Goal: Task Accomplishment & Management: Manage account settings

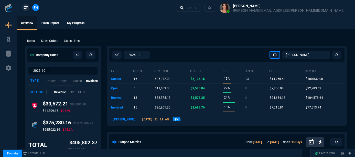
select select "12: [PERSON_NAME]"
click at [197, 8] on div "Ctrl + K" at bounding box center [192, 8] width 10 height 4
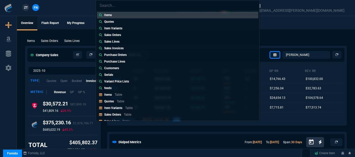
click at [281, 26] on div "Items Quotes Item Variants Sales Orders Sales Lines Sales Invoices Purchase Ord…" at bounding box center [177, 78] width 355 height 157
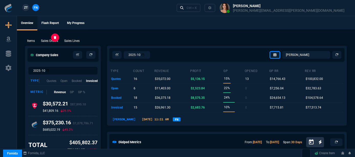
click at [56, 40] on p "Sales Orders" at bounding box center [49, 41] width 17 height 5
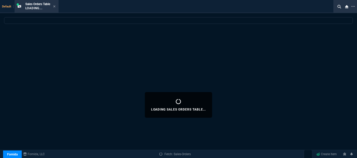
select select
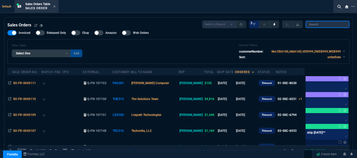
click at [325, 26] on input "search" at bounding box center [328, 24] width 44 height 7
paste input "SO-FR-0044961"
drag, startPoint x: 325, startPoint y: 26, endPoint x: 334, endPoint y: 17, distance: 12.7
click at [325, 26] on input "SO-FR-0044961" at bounding box center [328, 24] width 44 height 7
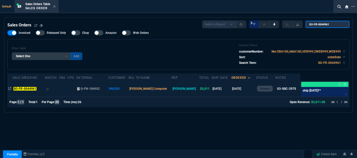
type input "SO-FR-0044961"
click at [242, 90] on td "[DATE]" at bounding box center [244, 89] width 25 height 16
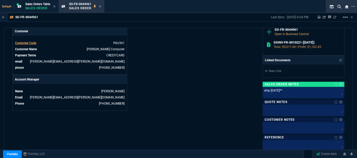
scroll to position [182, 0]
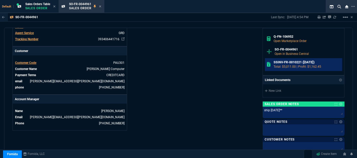
click at [286, 60] on h6 "SSINV-FR-0010221 ([DATE])" at bounding box center [307, 62] width 67 height 4
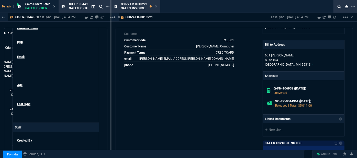
scroll to position [212, 0]
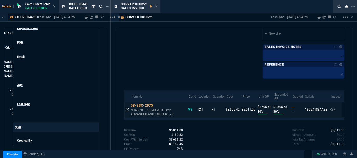
click at [126, 108] on icon at bounding box center [127, 109] width 3 height 3
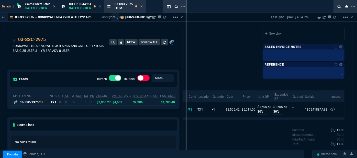
drag, startPoint x: 111, startPoint y: 63, endPoint x: 185, endPoint y: 61, distance: 75.0
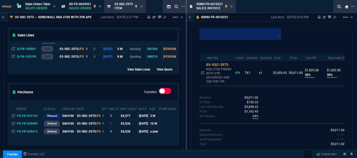
scroll to position [168, 0]
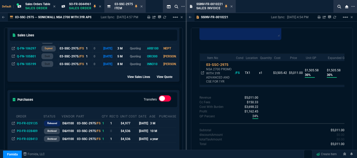
click at [256, 138] on div "$0.00" at bounding box center [291, 139] width 106 height 5
click at [231, 6] on icon at bounding box center [232, 6] width 2 height 2
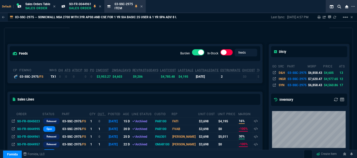
scroll to position [0, 0]
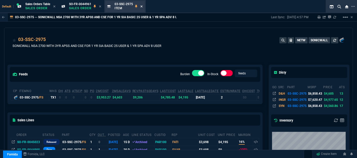
click at [143, 7] on icon at bounding box center [141, 6] width 2 height 3
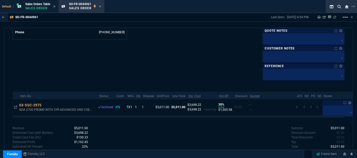
scroll to position [275, 0]
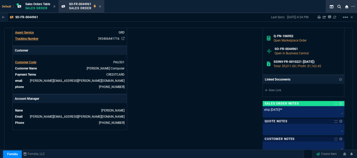
scroll to position [182, 0]
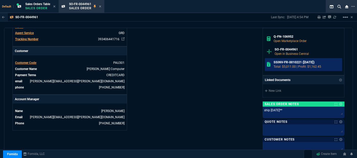
click at [277, 64] on p "Total: $5,011.00 | Profit: $1,162.45" at bounding box center [307, 66] width 67 height 5
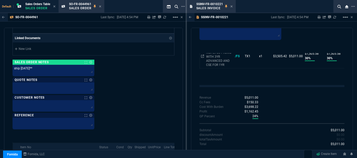
scroll to position [0, 0]
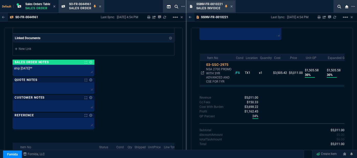
click at [230, 7] on div "SSINV-FR-0010221 Sales Invoice" at bounding box center [214, 6] width 36 height 9
click at [232, 6] on icon at bounding box center [232, 6] width 2 height 2
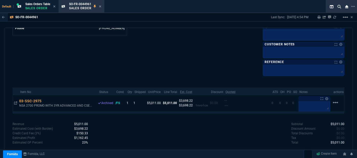
scroll to position [275, 0]
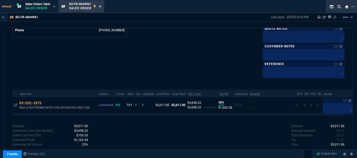
click at [101, 6] on icon at bounding box center [100, 6] width 2 height 2
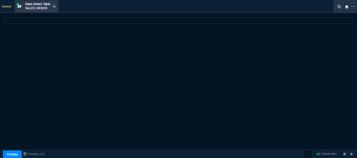
select select
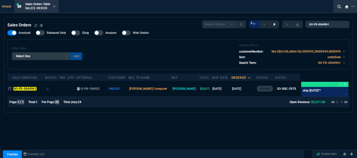
click at [55, 5] on icon at bounding box center [54, 6] width 2 height 3
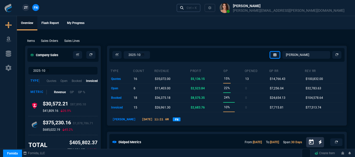
click at [197, 9] on div "Ctrl + K" at bounding box center [192, 8] width 10 height 4
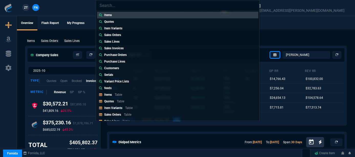
click at [122, 102] on p "Table" at bounding box center [120, 102] width 7 height 4
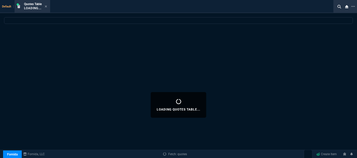
select select
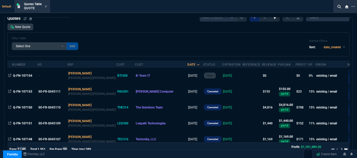
scroll to position [0, 0]
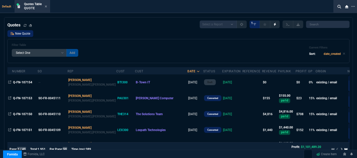
click at [25, 32] on link "New Quote" at bounding box center [20, 33] width 26 height 7
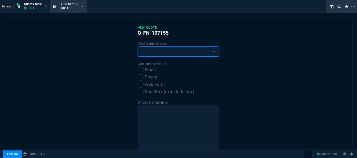
click at [164, 50] on select "Existing Customer Amazon Lead (first order) Website Lead (first order) Called (…" at bounding box center [179, 51] width 82 height 10
select select "existing"
click at [138, 46] on select "Existing Customer Amazon Lead (first order) Website Lead (first order) Called (…" at bounding box center [179, 51] width 82 height 10
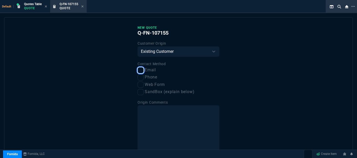
click at [140, 71] on input "Email" at bounding box center [141, 70] width 6 height 6
checkbox input "true"
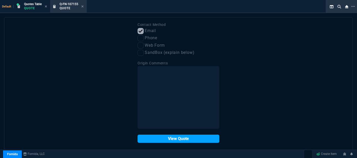
click at [164, 137] on button "View Quote" at bounding box center [179, 138] width 82 height 8
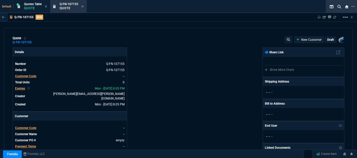
click at [27, 126] on span "Customer Code" at bounding box center [25, 128] width 21 height 4
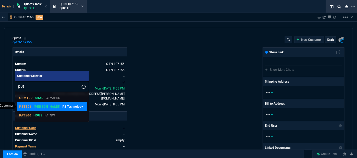
type input "p3t"
click at [70, 105] on div "P3T301 [PERSON_NAME] P3 Technology" at bounding box center [51, 106] width 65 height 5
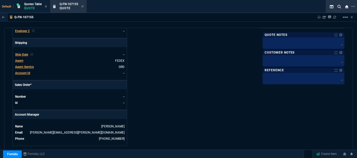
scroll to position [256, 0]
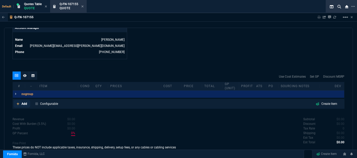
click at [18, 102] on icon at bounding box center [18, 103] width 3 height 3
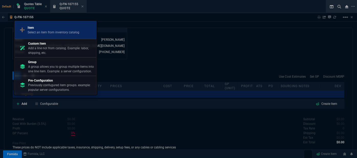
click at [41, 34] on p "Select an item from inventory catalog" at bounding box center [54, 32] width 52 height 5
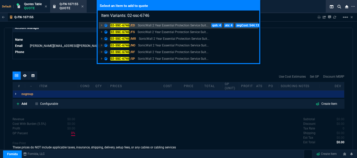
type input "Item Variants: 02-ssc-6746"
click at [174, 21] on div "02-SSC-6746 /ED SonicWall 2 Year Essential Protection Service Suit... qoh: 4 at…" at bounding box center [179, 42] width 162 height 42
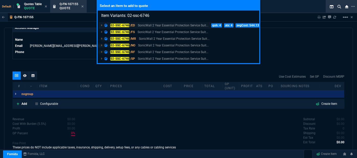
click at [174, 24] on p "SonicWall 2 Year Essential Protection Service Suit..." at bounding box center [173, 25] width 71 height 5
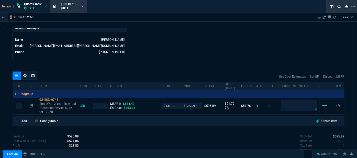
type input "9"
type input "52"
type input "29"
click at [299, 102] on textarea at bounding box center [299, 105] width 37 height 11
type textarea "email only pls"
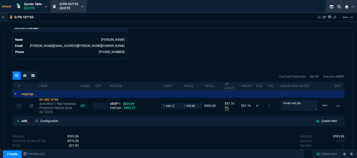
type input "1"
click at [31, 104] on icon at bounding box center [31, 105] width 3 height 3
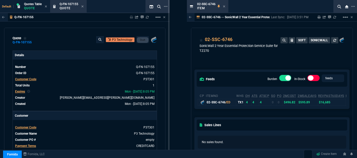
drag, startPoint x: 187, startPoint y: 57, endPoint x: 156, endPoint y: 60, distance: 31.2
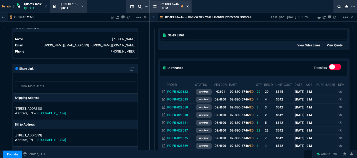
click at [187, 5] on icon at bounding box center [188, 6] width 2 height 3
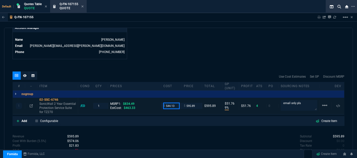
click at [177, 103] on input "544.13" at bounding box center [171, 106] width 16 height 6
type input "463.33"
type input "22"
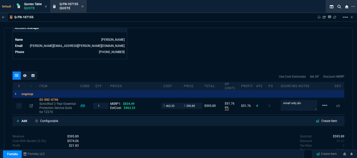
type input "133"
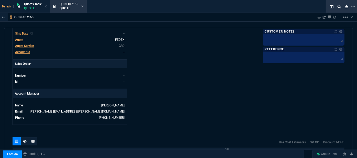
scroll to position [163, 0]
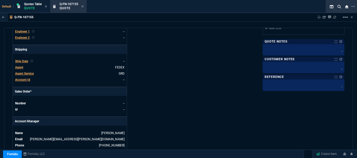
click at [19, 65] on span "Agent" at bounding box center [19, 67] width 8 height 4
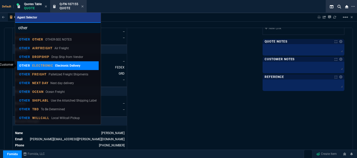
type input "other"
click at [58, 65] on p "Electronic Delivery" at bounding box center [67, 65] width 25 height 5
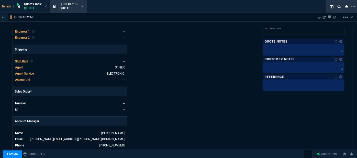
scroll to position [144, 0]
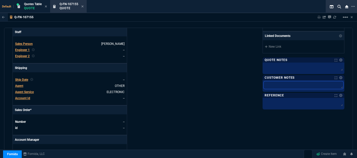
click at [272, 85] on textarea at bounding box center [304, 85] width 80 height 8
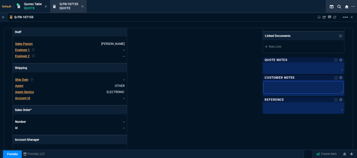
type textarea "E"
type textarea "EL"
type textarea "ELE"
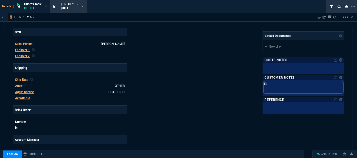
type textarea "ELE"
type textarea "ELEC"
type textarea "ELECT"
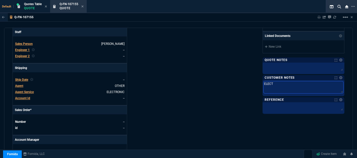
type textarea "ELECTR"
type textarea "ELECTRO"
type textarea "ELECTRON"
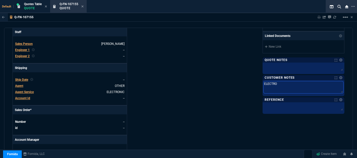
type textarea "ELECTRON"
type textarea "ELECTRONI"
type textarea "ELECTRONIC"
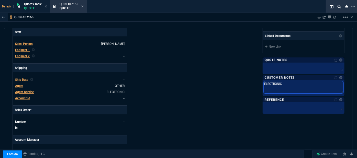
type textarea "ELECTRONIC:"
type textarea "ELECTRONIC: E"
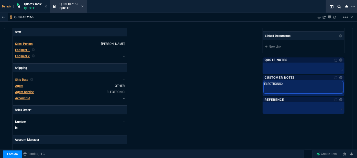
type textarea "ELECTRONIC: E"
type textarea "ELECTRONIC: EM"
type textarea "ELECTRONIC: EMA"
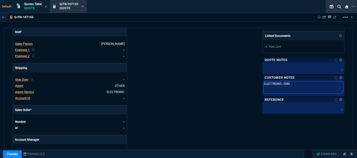
type textarea "ELECTRONIC: EMAI"
type textarea "ELECTRONIC: EMAIL"
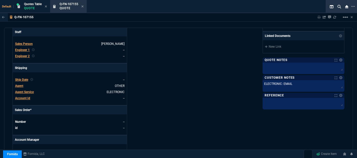
drag, startPoint x: 205, startPoint y: 76, endPoint x: 181, endPoint y: 65, distance: 26.1
click at [204, 76] on div "Fornida, LLC [STREET_ADDRESS] Share Link Show More Chats Shipping Address [STRE…" at bounding box center [262, 37] width 166 height 268
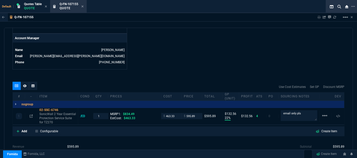
scroll to position [275, 0]
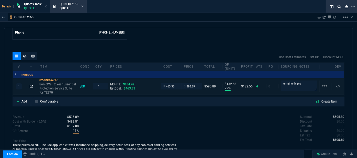
click at [31, 85] on icon at bounding box center [31, 86] width 3 height 3
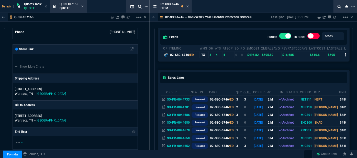
scroll to position [46, 0]
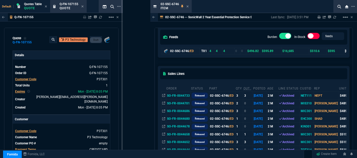
drag, startPoint x: 150, startPoint y: 49, endPoint x: 194, endPoint y: 57, distance: 45.0
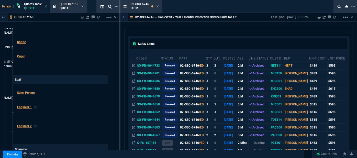
scroll to position [70, 0]
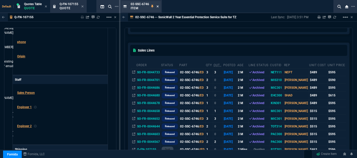
click at [158, 7] on icon at bounding box center [158, 6] width 2 height 3
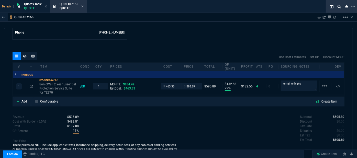
drag, startPoint x: 62, startPoint y: 76, endPoint x: 181, endPoint y: 117, distance: 126.8
click at [62, 79] on icon at bounding box center [61, 80] width 3 height 3
click at [196, 83] on input "595.89" at bounding box center [192, 86] width 16 height 6
type input "615"
click at [205, 15] on div "Q-FN-107155 Sharing Q-FN-107155 Link Dev Link Share on Teams linear_scale" at bounding box center [178, 17] width 357 height 8
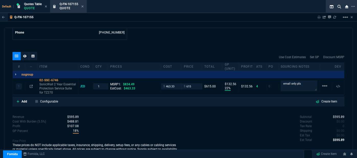
type input "615"
type input "25"
type input "152"
type input "26"
click at [194, 83] on input "615" at bounding box center [192, 86] width 16 height 6
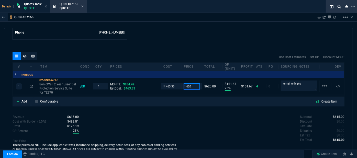
type input "620"
click at [171, 20] on div "Q-FN-107155 Sharing Q-FN-107155 Link Dev Link Share on Teams linear_scale" at bounding box center [178, 17] width 357 height 8
type input "620"
type input "157"
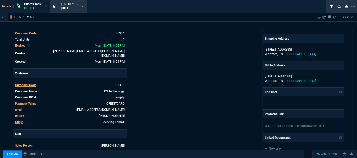
scroll to position [0, 0]
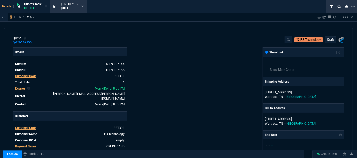
click at [327, 39] on p "draft" at bounding box center [330, 40] width 7 height 4
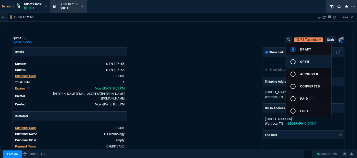
drag, startPoint x: 316, startPoint y: 63, endPoint x: 314, endPoint y: 61, distance: 3.1
click at [316, 63] on button "radio_button_unchecked open" at bounding box center [309, 61] width 46 height 12
click at [244, 80] on div at bounding box center [178, 79] width 357 height 158
type input "25"
type input "157"
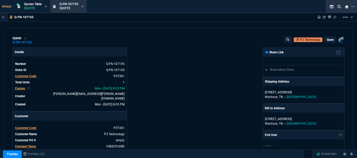
type input "26"
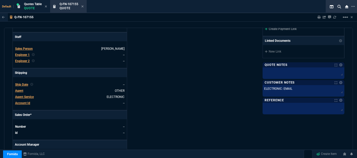
scroll to position [93, 0]
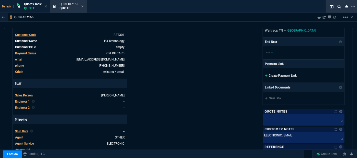
click at [265, 74] on icon at bounding box center [266, 75] width 3 height 3
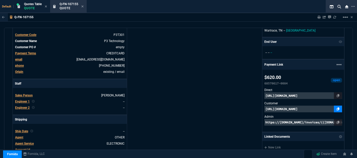
click at [334, 107] on link at bounding box center [338, 108] width 8 height 7
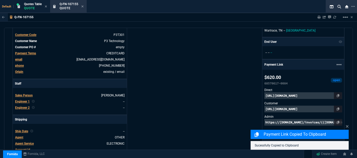
scroll to position [254, 0]
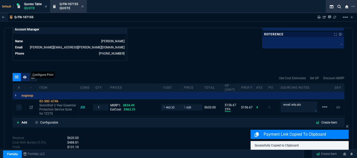
click at [25, 75] on icon at bounding box center [25, 76] width 4 height 3
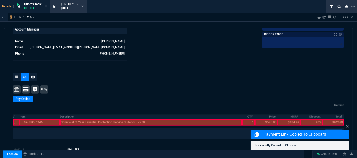
click at [47, 119] on div at bounding box center [40, 122] width 40 height 7
click at [73, 119] on div at bounding box center [151, 122] width 182 height 7
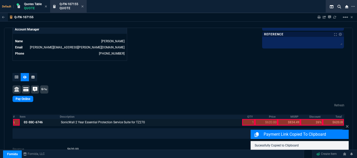
click at [243, 119] on div at bounding box center [248, 122] width 13 height 7
click at [267, 119] on div at bounding box center [266, 122] width 23 height 7
click at [338, 119] on div at bounding box center [333, 122] width 21 height 7
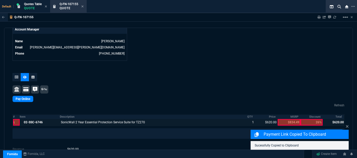
scroll to position [278, 0]
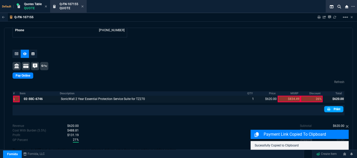
click at [331, 106] on link "Print" at bounding box center [333, 109] width 19 height 6
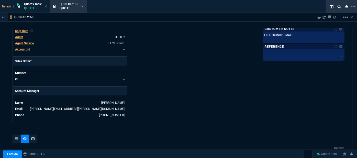
scroll to position [123, 0]
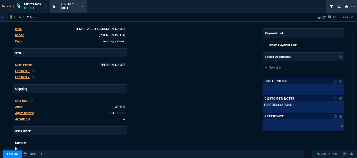
click at [265, 45] on icon at bounding box center [266, 44] width 3 height 3
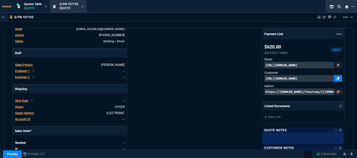
click at [334, 77] on link at bounding box center [338, 78] width 8 height 7
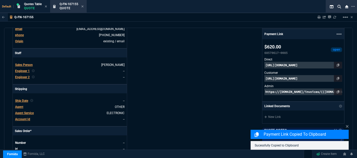
scroll to position [263, 0]
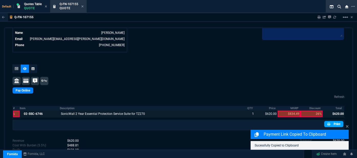
click at [334, 121] on link "Print" at bounding box center [333, 124] width 19 height 6
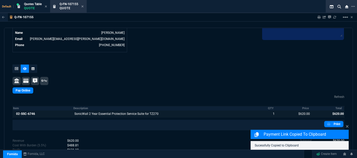
scroll to position [282, 0]
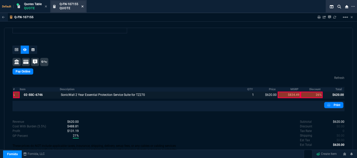
click at [84, 6] on icon at bounding box center [83, 6] width 2 height 2
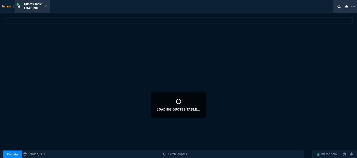
select select
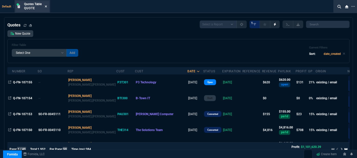
click at [47, 7] on icon at bounding box center [46, 6] width 2 height 3
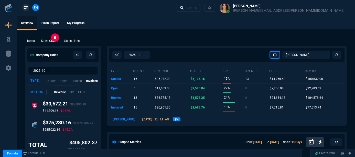
click at [51, 41] on p "Sales Orders" at bounding box center [49, 41] width 17 height 5
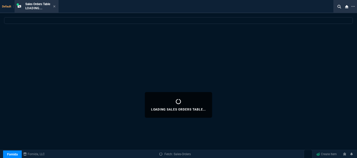
select select
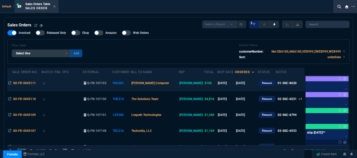
click at [176, 85] on td "[PERSON_NAME] Computer" at bounding box center [155, 83] width 48 height 16
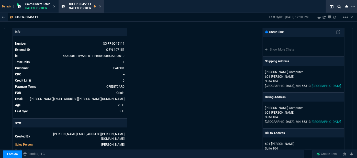
scroll to position [0, 0]
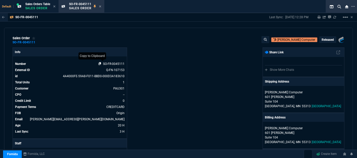
click at [99, 63] on icon at bounding box center [99, 63] width 3 height 3
click at [100, 6] on icon at bounding box center [100, 6] width 2 height 3
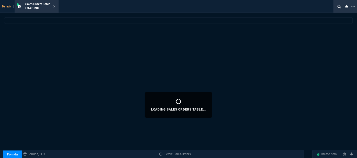
select select
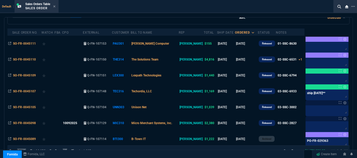
scroll to position [46, 0]
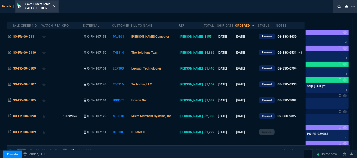
click at [55, 6] on icon at bounding box center [54, 6] width 2 height 3
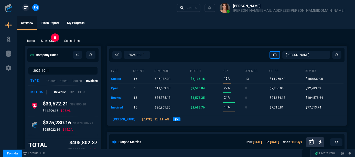
click at [54, 42] on p "Sales Orders" at bounding box center [49, 41] width 17 height 5
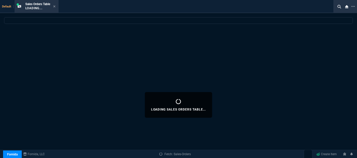
select select
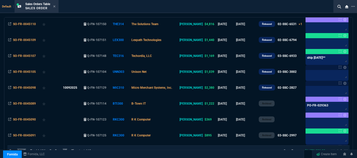
scroll to position [93, 0]
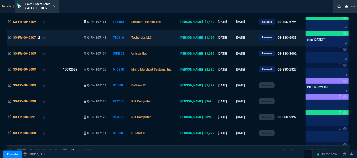
click at [39, 37] on icon at bounding box center [39, 37] width 3 height 3
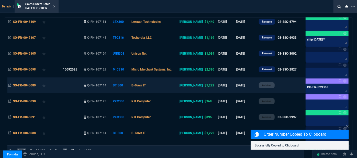
scroll to position [70, 0]
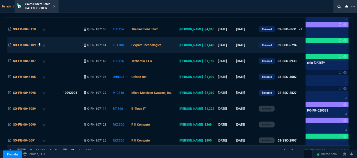
click at [39, 44] on icon at bounding box center [39, 44] width 3 height 3
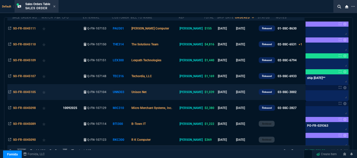
scroll to position [46, 0]
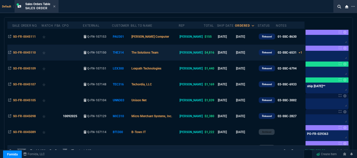
click at [178, 56] on td "The Solutions Team" at bounding box center [155, 53] width 48 height 16
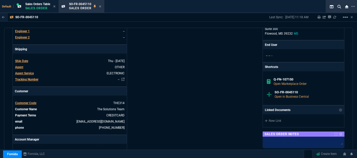
scroll to position [233, 0]
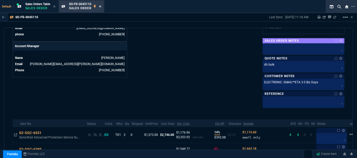
click at [101, 6] on icon at bounding box center [100, 6] width 2 height 2
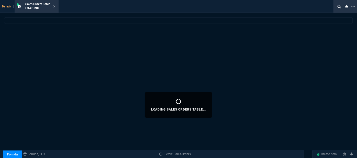
select select
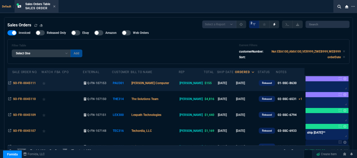
click at [174, 83] on td "[PERSON_NAME] Computer" at bounding box center [155, 83] width 48 height 16
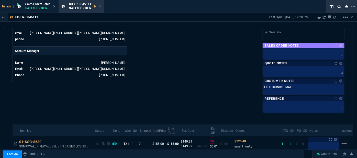
scroll to position [256, 0]
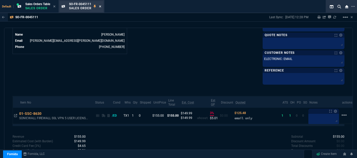
click at [101, 6] on icon at bounding box center [100, 6] width 2 height 3
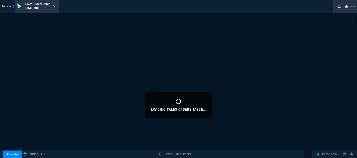
select select
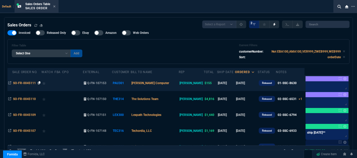
click at [38, 83] on icon at bounding box center [39, 82] width 3 height 3
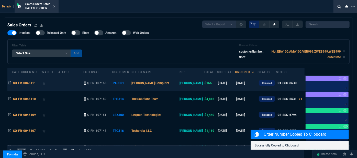
click at [170, 84] on td "[PERSON_NAME] Computer" at bounding box center [155, 83] width 48 height 16
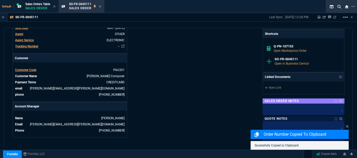
scroll to position [233, 0]
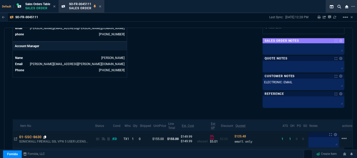
click at [44, 135] on icon at bounding box center [44, 136] width 3 height 3
click at [100, 5] on icon at bounding box center [100, 6] width 2 height 3
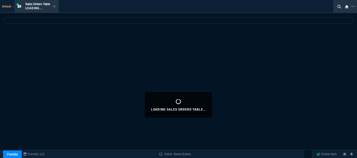
select select
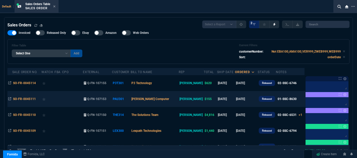
click at [173, 100] on td "[PERSON_NAME] Computer" at bounding box center [155, 99] width 48 height 16
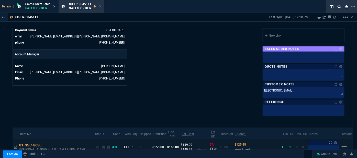
scroll to position [266, 0]
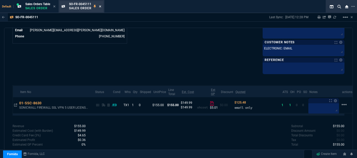
click at [101, 5] on icon at bounding box center [100, 6] width 2 height 3
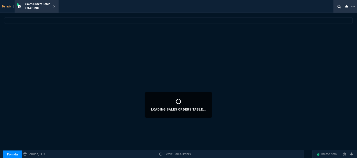
select select
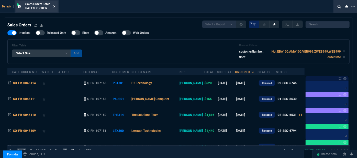
click at [56, 5] on icon at bounding box center [54, 6] width 2 height 3
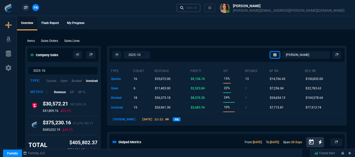
click at [197, 6] on div "Ctrl + K" at bounding box center [192, 8] width 10 height 4
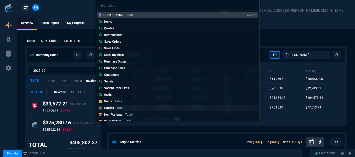
click at [108, 108] on p "Quotes" at bounding box center [109, 108] width 10 height 4
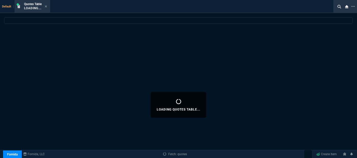
select select
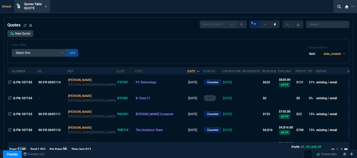
click at [243, 115] on td at bounding box center [253, 114] width 20 height 16
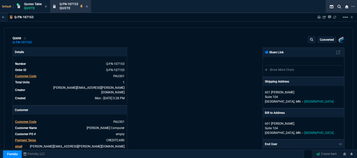
type input "19"
type input "30"
type input "215"
type input "28"
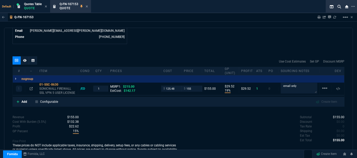
scroll to position [265, 0]
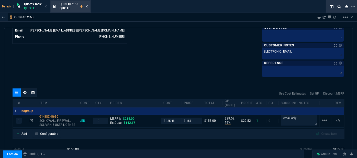
click at [87, 6] on icon at bounding box center [87, 6] width 2 height 2
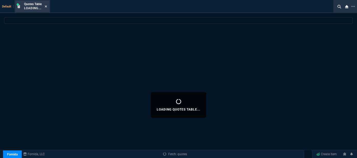
click at [46, 5] on icon at bounding box center [46, 6] width 2 height 3
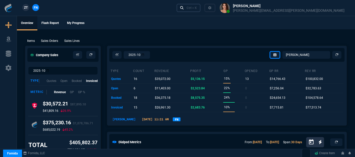
click at [201, 10] on link "Ctrl + K" at bounding box center [189, 8] width 24 height 8
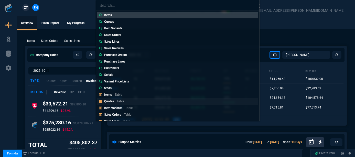
click at [131, 99] on link "Quotes Table" at bounding box center [177, 101] width 161 height 7
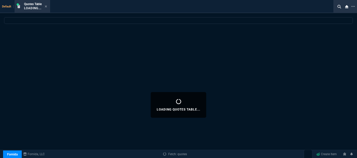
select select
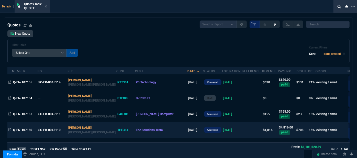
click at [144, 127] on td "The Solutions Team" at bounding box center [161, 130] width 52 height 16
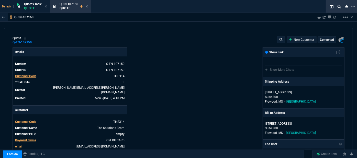
type input "19"
type input "257"
type input "20"
type input "408"
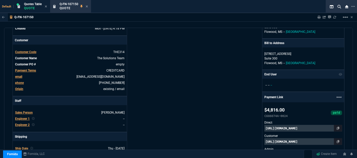
type input "1908.52"
type input "2844.07"
type input "28"
type input "27"
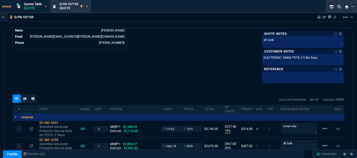
scroll to position [279, 0]
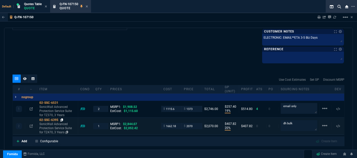
click at [62, 118] on icon at bounding box center [61, 119] width 3 height 3
click at [88, 6] on icon at bounding box center [87, 6] width 2 height 2
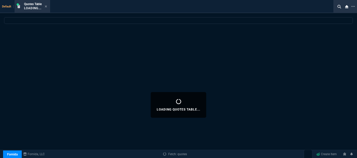
select select
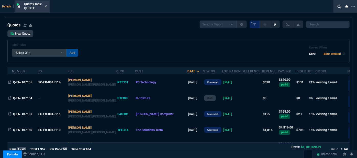
click at [47, 6] on icon at bounding box center [46, 6] width 2 height 3
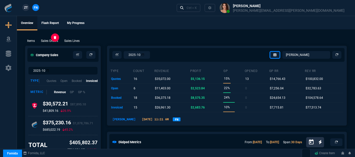
click at [48, 41] on p "Sales Orders" at bounding box center [49, 41] width 17 height 5
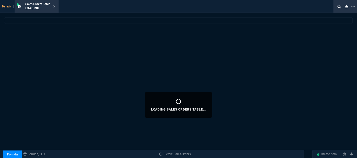
select select
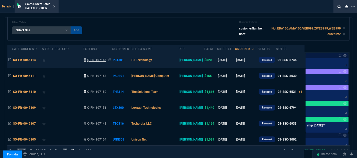
scroll to position [0, 0]
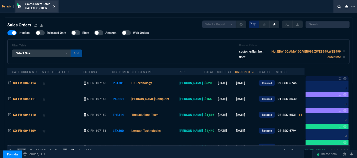
click at [54, 6] on icon at bounding box center [54, 6] width 2 height 3
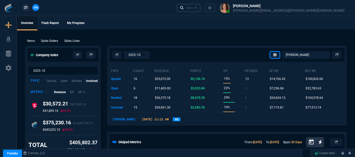
click at [197, 8] on div "Ctrl + K" at bounding box center [192, 8] width 10 height 4
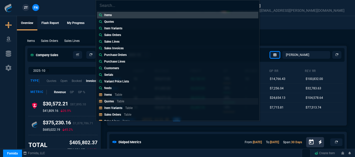
click at [129, 104] on link "Quotes Table" at bounding box center [177, 101] width 161 height 7
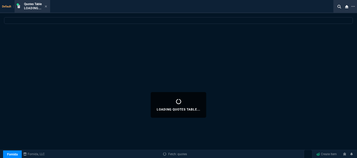
select select
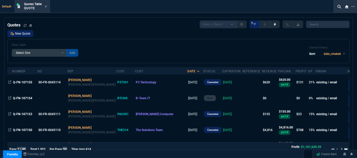
click at [23, 34] on link "New Quote" at bounding box center [20, 33] width 26 height 7
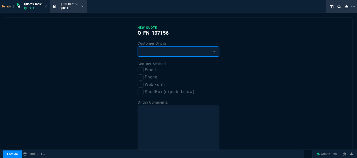
click at [183, 52] on select "Existing Customer Amazon Lead (first order) Website Lead (first order) Called (…" at bounding box center [179, 51] width 82 height 10
select select "existing"
click at [138, 46] on select "Existing Customer Amazon Lead (first order) Website Lead (first order) Called (…" at bounding box center [179, 51] width 82 height 10
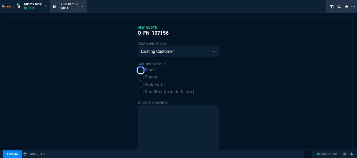
click at [138, 71] on input "Email" at bounding box center [141, 70] width 6 height 6
checkbox input "true"
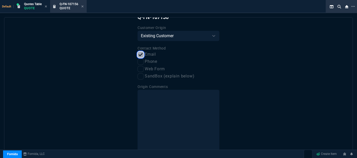
scroll to position [39, 0]
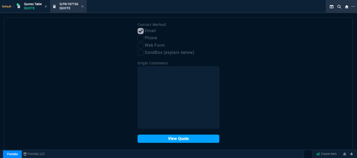
click at [177, 139] on button "View Quote" at bounding box center [179, 138] width 82 height 8
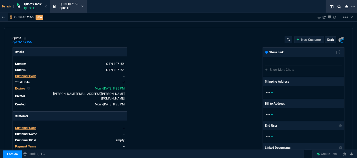
click at [32, 126] on span "Customer Code" at bounding box center [25, 128] width 21 height 4
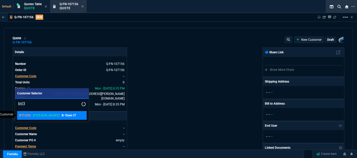
type input "bti3"
click at [41, 117] on link "BTI300 [PERSON_NAME] B-Town IT" at bounding box center [52, 115] width 70 height 9
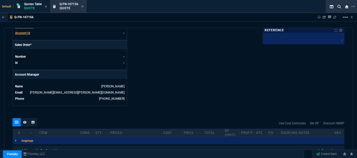
scroll to position [258, 0]
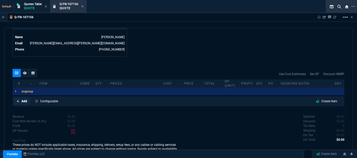
click at [17, 100] on icon at bounding box center [18, 101] width 3 height 3
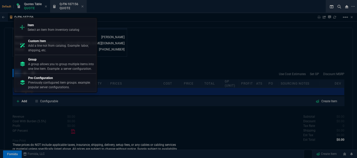
drag, startPoint x: 56, startPoint y: 31, endPoint x: 116, endPoint y: 27, distance: 60.0
click at [56, 30] on p "Select an item from inventory catalog" at bounding box center [54, 29] width 52 height 5
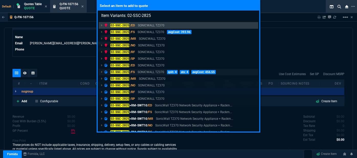
type input "Item Variants: 02-SSC-2825"
click at [149, 72] on p "SONICWALL TZ370" at bounding box center [151, 72] width 27 height 5
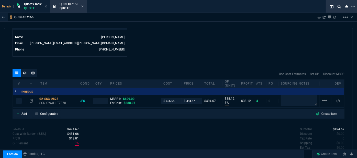
type input "8"
type input "38"
click at [47, 101] on p "SONICWALL TZ370" at bounding box center [57, 103] width 37 height 4
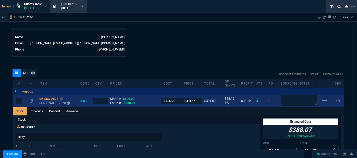
type input "29"
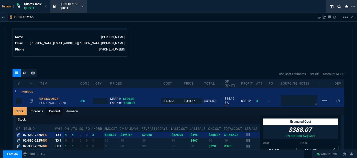
click at [57, 107] on link "Content" at bounding box center [54, 111] width 17 height 8
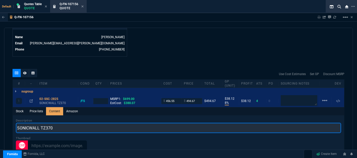
click at [68, 124] on input "SONICWALL TZ370" at bounding box center [178, 128] width 325 height 10
type input "SONICWALL TZ370 NETWORK SECURITY APPLIANCE"
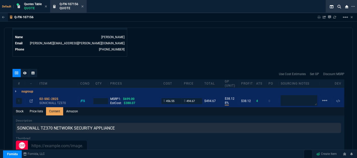
click at [150, 24] on div "Q-FN-107156 Sharing Q-FN-107156 Link Dev Link Share on Teams linear_scale quote…" at bounding box center [178, 99] width 357 height 173
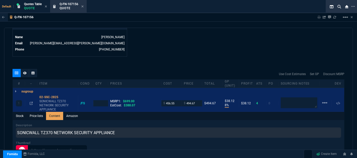
type input "1"
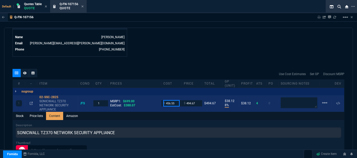
click at [178, 100] on input "456.55" at bounding box center [171, 103] width 16 height 6
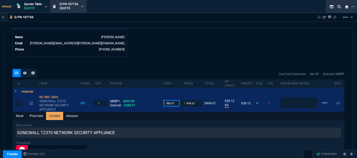
type input "388.07"
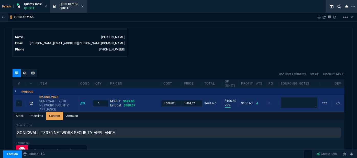
click at [31, 102] on icon at bounding box center [31, 103] width 3 height 3
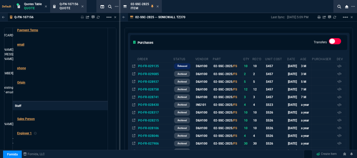
scroll to position [302, 0]
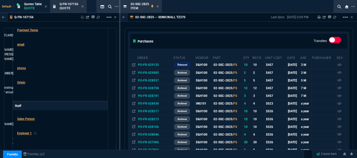
click at [241, 26] on div "02-SSC-2825 -- SONICWALL TZ370 Last Sync: [DATE] 5:09 PM Sharing 02-SSC-2825 Li…" at bounding box center [239, 87] width 237 height 149
click at [158, 6] on icon at bounding box center [158, 6] width 2 height 3
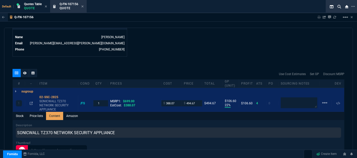
click at [194, 26] on div "Q-FN-107156 Sharing Q-FN-107156 Link Dev Link Share on Teams linear_scale quote…" at bounding box center [178, 99] width 357 height 173
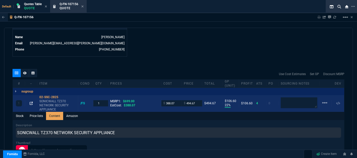
click at [30, 102] on icon at bounding box center [31, 103] width 3 height 3
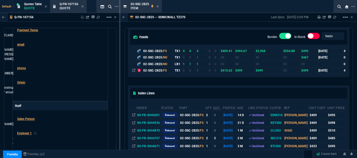
scroll to position [70, 0]
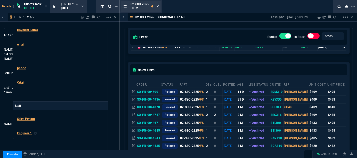
click at [158, 6] on icon at bounding box center [158, 6] width 2 height 3
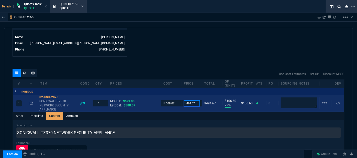
click at [196, 100] on input "494.67" at bounding box center [192, 103] width 16 height 6
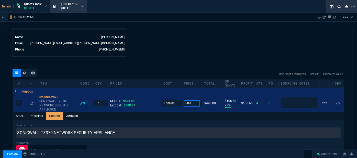
type input "498"
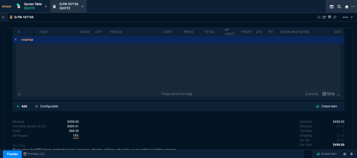
scroll to position [385, 0]
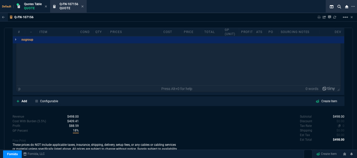
click at [343, 124] on span "0" at bounding box center [344, 126] width 2 height 4
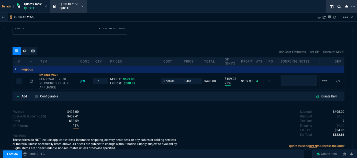
type input "22"
type input "110"
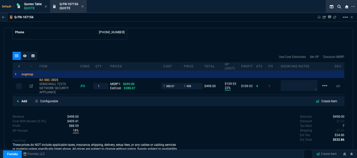
type input "29"
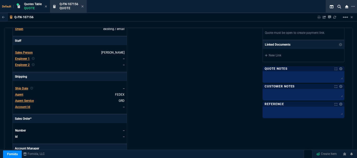
scroll to position [0, 0]
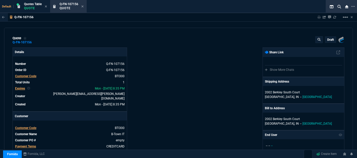
click at [327, 39] on p "draft" at bounding box center [330, 40] width 7 height 4
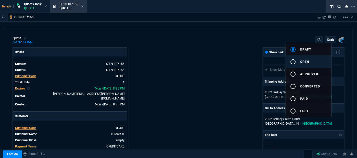
click at [306, 60] on span "open" at bounding box center [304, 62] width 9 height 4
click at [203, 70] on div at bounding box center [178, 79] width 357 height 158
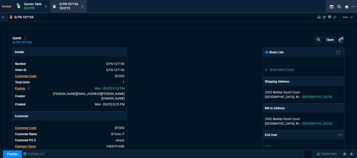
type input "22"
type input "110"
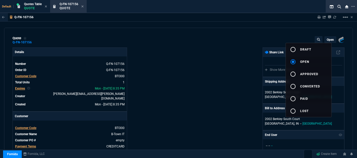
type input "29"
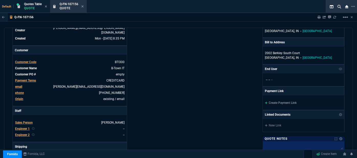
scroll to position [70, 0]
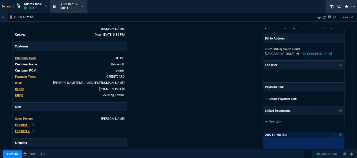
click at [265, 98] on icon at bounding box center [266, 98] width 3 height 3
click at [265, 97] on fa-icon at bounding box center [266, 99] width 3 height 4
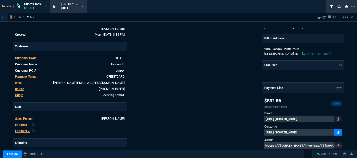
click at [337, 131] on icon at bounding box center [338, 131] width 3 height 3
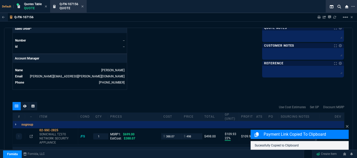
scroll to position [274, 0]
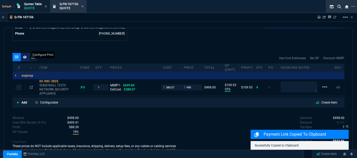
click at [26, 56] on icon at bounding box center [25, 57] width 4 height 3
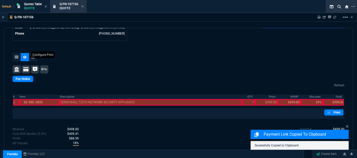
scroll to position [273, 0]
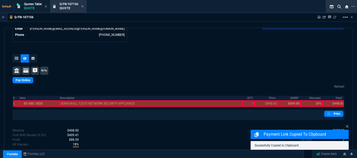
click at [37, 100] on div at bounding box center [40, 103] width 40 height 7
click at [95, 100] on div at bounding box center [151, 103] width 182 height 7
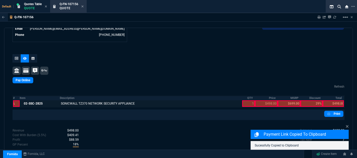
click at [243, 100] on div at bounding box center [248, 103] width 13 height 7
click at [265, 100] on div at bounding box center [266, 103] width 23 height 7
click at [331, 100] on div at bounding box center [333, 103] width 21 height 7
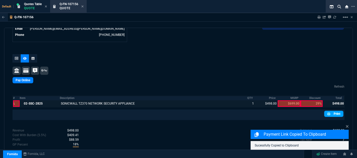
click at [331, 111] on link "Print" at bounding box center [333, 114] width 19 height 6
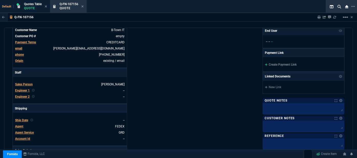
scroll to position [100, 0]
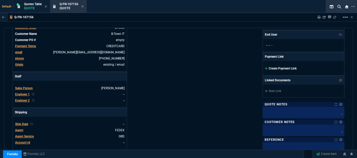
click at [265, 67] on icon at bounding box center [266, 68] width 3 height 3
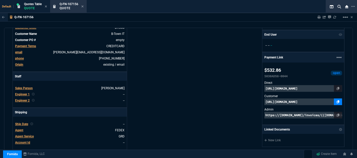
click at [337, 100] on icon at bounding box center [338, 101] width 3 height 3
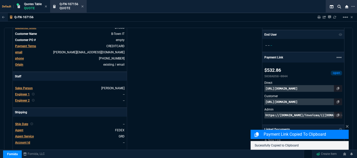
scroll to position [282, 0]
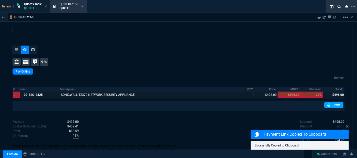
click at [332, 102] on link "Print" at bounding box center [333, 105] width 19 height 6
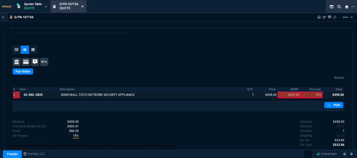
click at [83, 7] on icon at bounding box center [82, 6] width 2 height 3
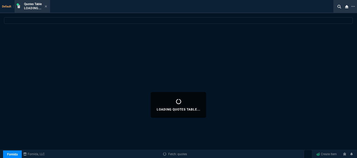
select select
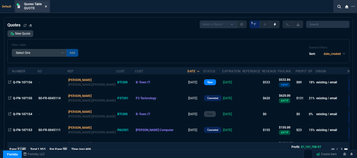
click at [45, 6] on icon at bounding box center [46, 6] width 2 height 3
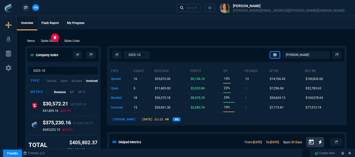
click at [49, 40] on p "Sales Orders" at bounding box center [49, 41] width 17 height 5
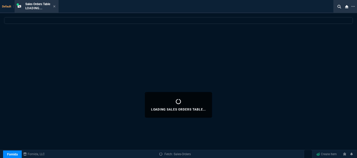
select select
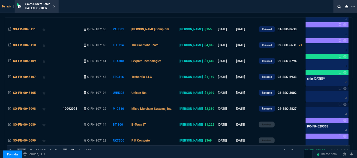
scroll to position [0, 0]
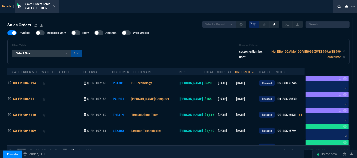
click at [36, 23] on div "Sales Orders" at bounding box center [26, 25] width 38 height 6
click at [36, 25] on icon at bounding box center [35, 25] width 3 height 3
click at [56, 7] on icon at bounding box center [54, 6] width 2 height 3
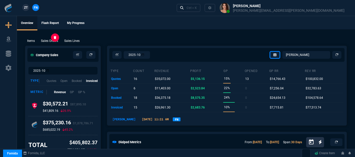
click at [45, 41] on p "Sales Orders" at bounding box center [49, 41] width 17 height 5
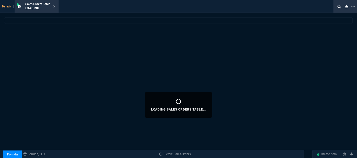
select select
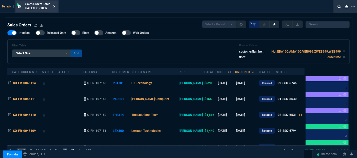
click at [56, 6] on icon at bounding box center [54, 6] width 2 height 3
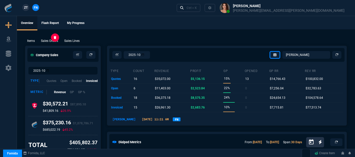
click at [50, 42] on p "Sales Orders" at bounding box center [49, 41] width 17 height 5
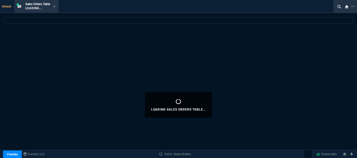
select select
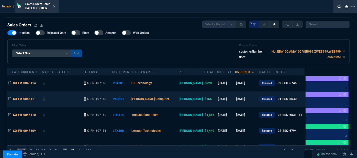
click at [177, 97] on td "[PERSON_NAME] Computer" at bounding box center [155, 99] width 48 height 16
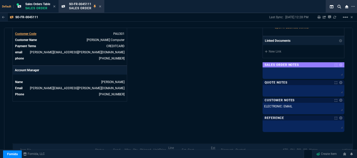
scroll to position [256, 0]
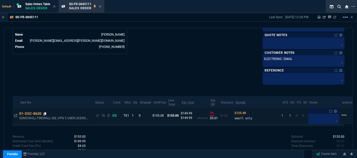
click at [45, 112] on icon at bounding box center [44, 113] width 3 height 3
drag, startPoint x: 45, startPoint y: 113, endPoint x: 230, endPoint y: 149, distance: 188.5
click at [46, 113] on icon at bounding box center [44, 113] width 3 height 3
click at [45, 112] on icon at bounding box center [44, 113] width 3 height 3
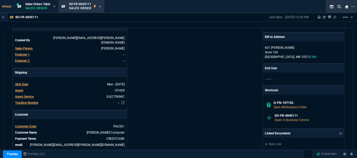
scroll to position [0, 0]
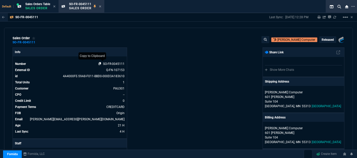
click at [99, 63] on icon at bounding box center [99, 63] width 3 height 3
click at [100, 63] on icon at bounding box center [99, 63] width 3 height 3
click at [101, 5] on icon at bounding box center [100, 6] width 2 height 3
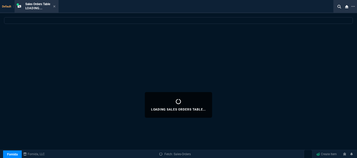
select select
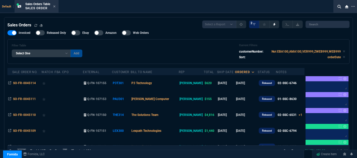
scroll to position [23, 0]
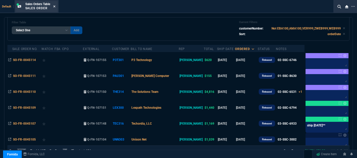
click at [55, 7] on icon at bounding box center [54, 6] width 2 height 3
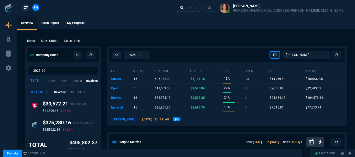
click at [197, 9] on div "Ctrl + K" at bounding box center [192, 8] width 10 height 4
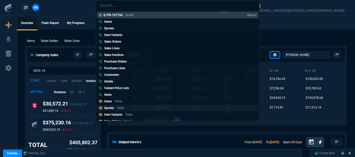
click at [150, 108] on link "Quotes Table" at bounding box center [177, 108] width 161 height 7
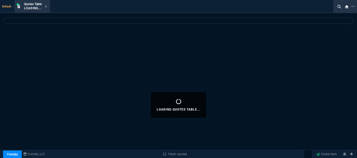
select select
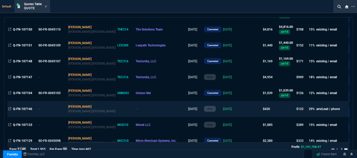
scroll to position [186, 0]
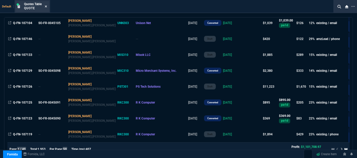
click at [46, 6] on icon at bounding box center [46, 6] width 2 height 2
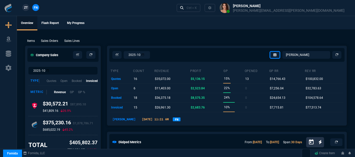
click at [43, 42] on p "Sales Orders" at bounding box center [49, 41] width 17 height 5
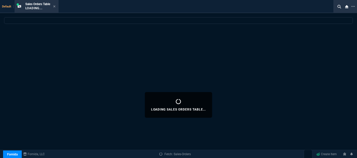
select select
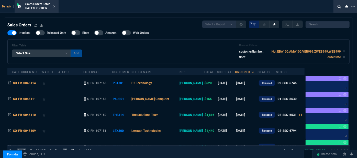
scroll to position [23, 0]
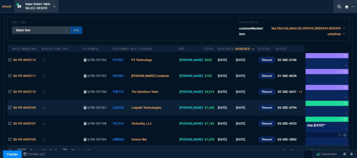
click at [179, 107] on td "Lexpath Technologies" at bounding box center [155, 108] width 48 height 16
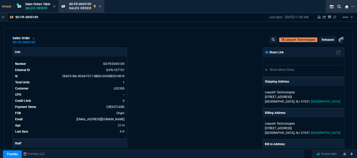
scroll to position [93, 0]
select select "12: [PERSON_NAME]"
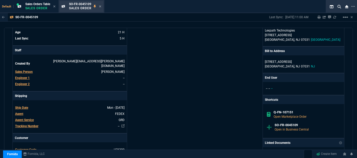
click at [100, 8] on div "SO-FR-0045109 Sales Order" at bounding box center [85, 6] width 32 height 9
click at [101, 5] on icon at bounding box center [100, 6] width 2 height 3
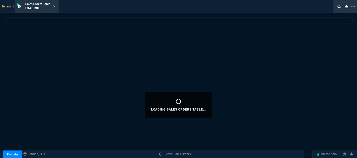
select select
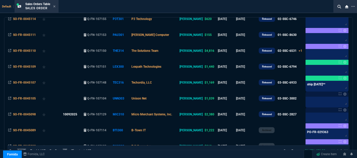
scroll to position [70, 0]
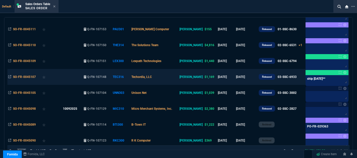
click at [173, 76] on td "Techordia, LLC" at bounding box center [155, 77] width 48 height 16
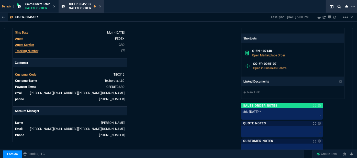
scroll to position [139, 0]
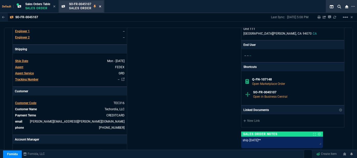
click at [101, 6] on icon at bounding box center [100, 6] width 2 height 2
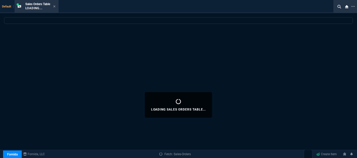
select select
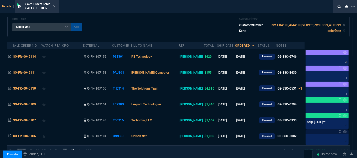
scroll to position [46, 0]
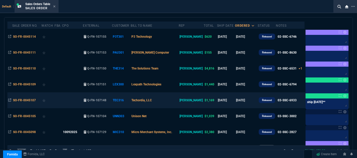
click at [168, 101] on td "Techordia, LLC" at bounding box center [155, 100] width 48 height 16
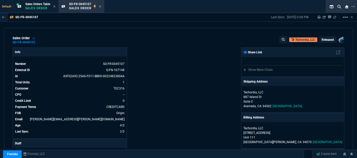
scroll to position [93, 0]
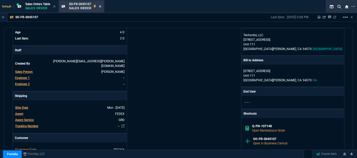
click at [101, 6] on icon at bounding box center [100, 6] width 2 height 3
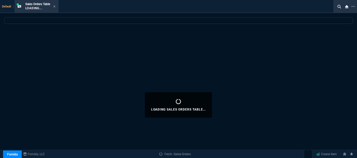
select select
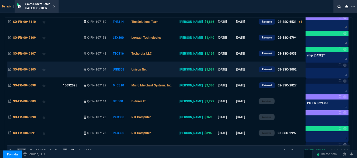
click at [177, 70] on td "Unison Net" at bounding box center [155, 69] width 48 height 16
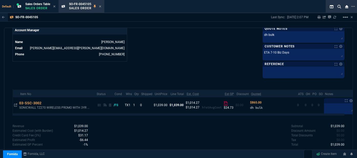
scroll to position [132, 0]
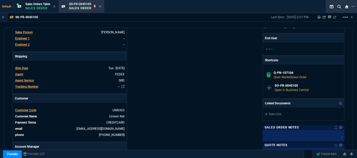
click at [101, 7] on icon at bounding box center [100, 6] width 2 height 2
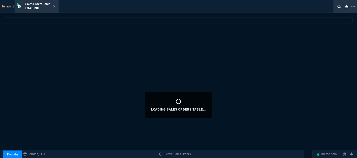
select select
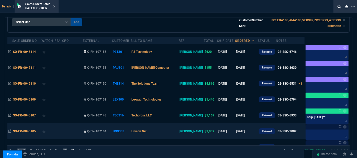
scroll to position [23, 0]
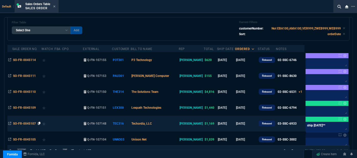
click at [39, 122] on icon at bounding box center [39, 123] width 3 height 3
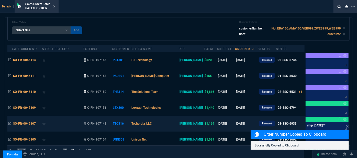
click at [178, 123] on td "Techordia, LLC" at bounding box center [155, 123] width 48 height 16
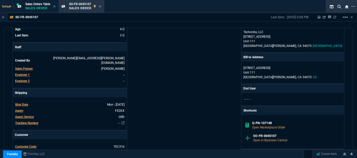
scroll to position [139, 0]
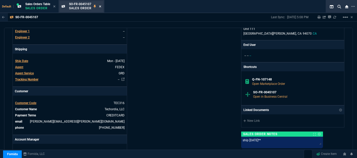
click at [101, 5] on icon at bounding box center [100, 6] width 2 height 3
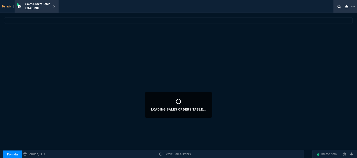
select select
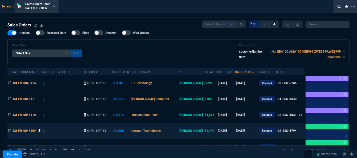
click at [38, 130] on icon at bounding box center [39, 130] width 3 height 3
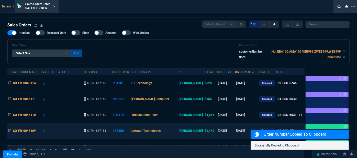
click at [177, 131] on td "Lexpath Technologies" at bounding box center [155, 131] width 48 height 16
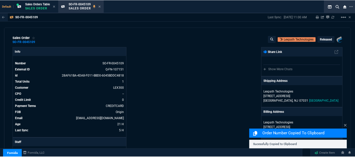
scroll to position [116, 0]
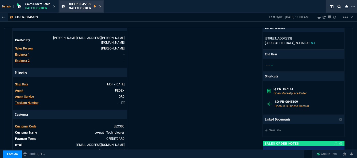
click at [101, 6] on icon at bounding box center [100, 6] width 2 height 3
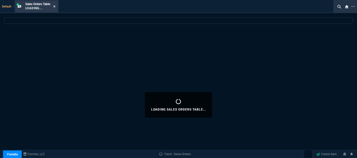
select select
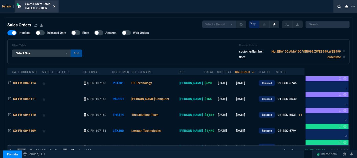
click at [55, 7] on icon at bounding box center [54, 6] width 2 height 2
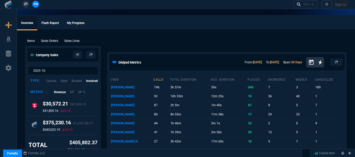
select select "12: [PERSON_NAME]"
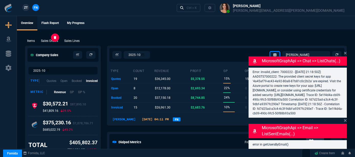
click at [57, 41] on p "Sales Orders" at bounding box center [49, 41] width 17 height 5
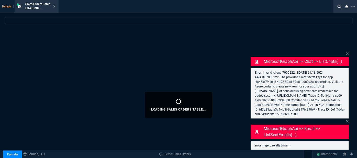
select select
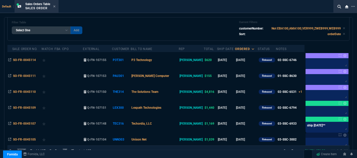
scroll to position [46, 0]
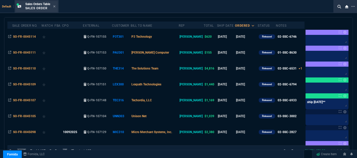
click at [56, 7] on div "Sales Orders Table Sales Order" at bounding box center [37, 6] width 42 height 11
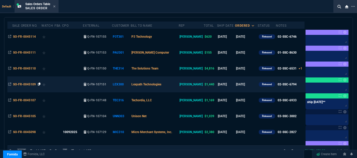
click at [38, 83] on icon at bounding box center [39, 83] width 3 height 3
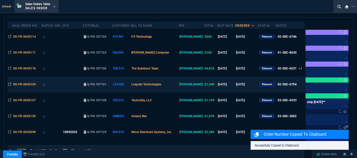
click at [175, 83] on td "Lexpath Technologies" at bounding box center [155, 84] width 48 height 16
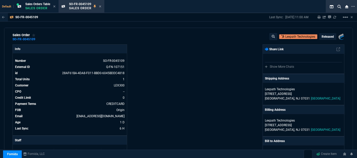
scroll to position [0, 0]
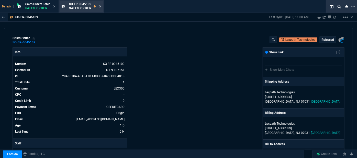
click at [100, 7] on icon at bounding box center [100, 6] width 2 height 2
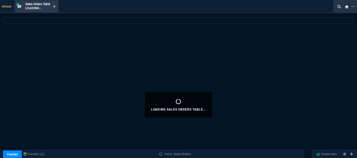
select select
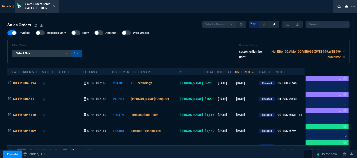
click at [55, 6] on icon at bounding box center [54, 6] width 2 height 2
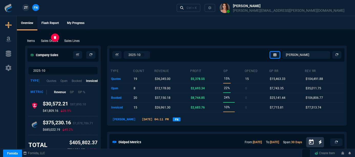
click at [54, 42] on p "Sales Orders" at bounding box center [49, 41] width 17 height 5
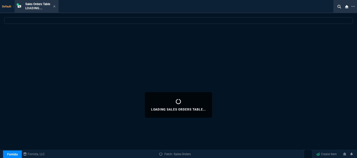
select select
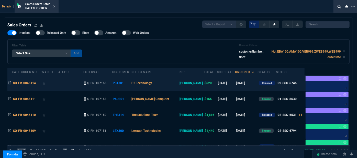
click at [177, 82] on td "P3 Technology" at bounding box center [155, 83] width 48 height 16
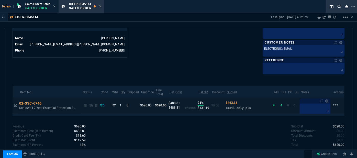
scroll to position [253, 0]
click at [45, 102] on icon at bounding box center [44, 103] width 3 height 3
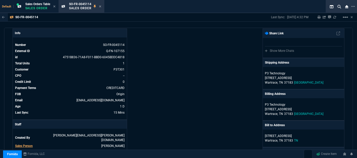
scroll to position [0, 0]
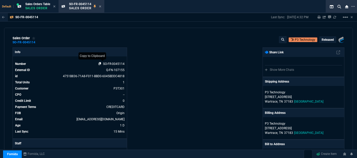
click at [99, 63] on icon at bounding box center [99, 63] width 3 height 3
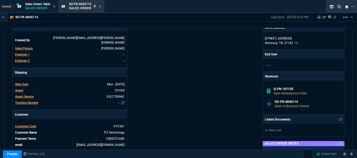
scroll to position [233, 0]
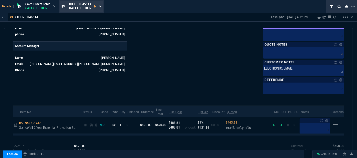
click at [101, 8] on icon at bounding box center [100, 6] width 2 height 3
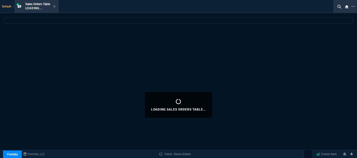
select select
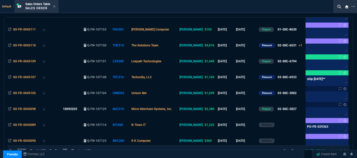
scroll to position [70, 0]
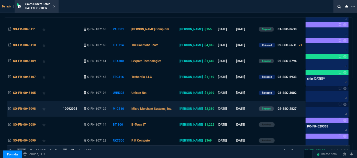
click at [179, 107] on td "Micro Merchant Systems, Inc." at bounding box center [155, 109] width 48 height 16
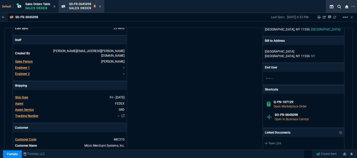
scroll to position [113, 0]
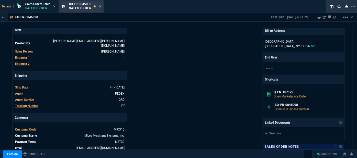
click at [101, 7] on icon at bounding box center [100, 6] width 2 height 3
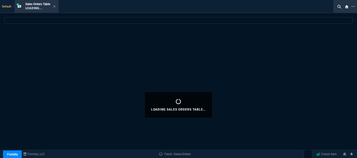
select select
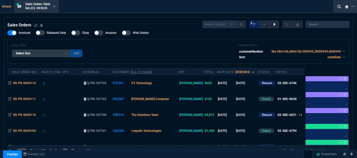
scroll to position [93, 0]
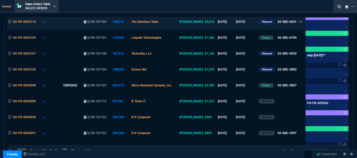
click at [177, 23] on td "The Solutions Team" at bounding box center [155, 22] width 48 height 16
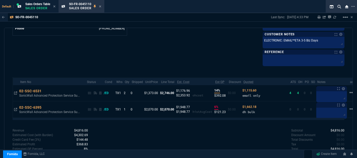
scroll to position [278, 0]
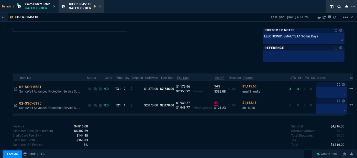
drag, startPoint x: 100, startPoint y: 5, endPoint x: 109, endPoint y: 9, distance: 10.0
click at [101, 5] on icon at bounding box center [100, 6] width 2 height 3
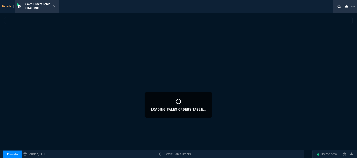
select select
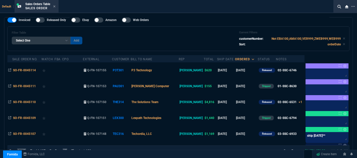
scroll to position [23, 0]
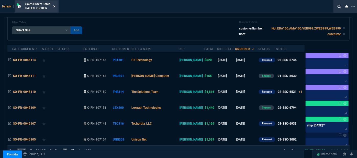
click at [54, 6] on icon at bounding box center [54, 6] width 2 height 3
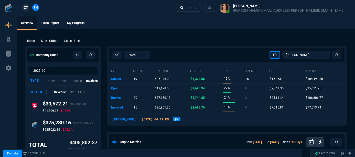
click at [197, 6] on div "Ctrl + K" at bounding box center [192, 8] width 10 height 4
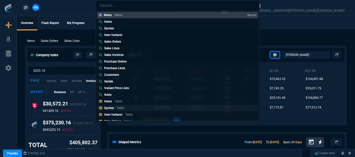
click at [119, 107] on p "Table" at bounding box center [120, 108] width 7 height 4
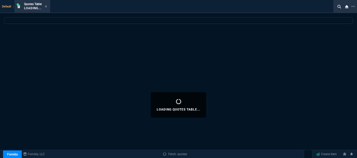
select select
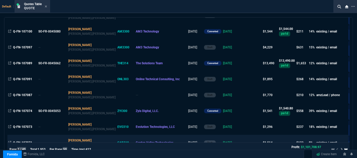
scroll to position [442, 0]
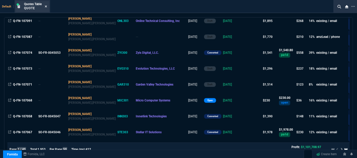
click at [47, 6] on icon at bounding box center [46, 6] width 2 height 2
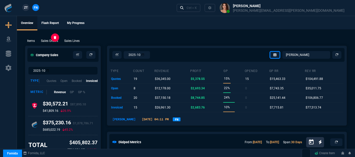
click at [43, 41] on p "Sales Orders" at bounding box center [49, 41] width 17 height 5
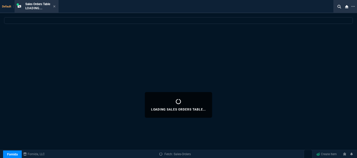
select select
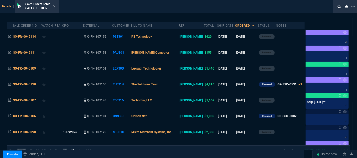
scroll to position [46, 0]
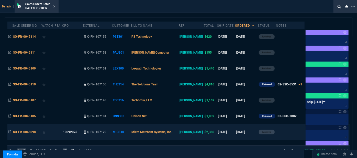
click at [281, 129] on td at bounding box center [290, 132] width 28 height 16
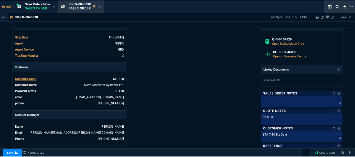
scroll to position [116, 0]
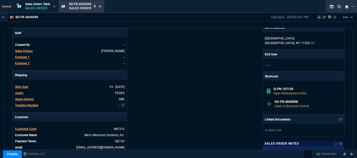
click at [101, 6] on icon at bounding box center [100, 6] width 2 height 2
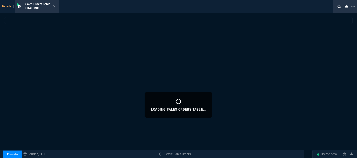
select select
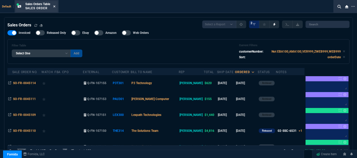
click at [54, 6] on icon at bounding box center [54, 6] width 2 height 3
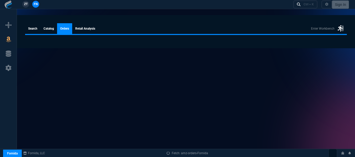
select select
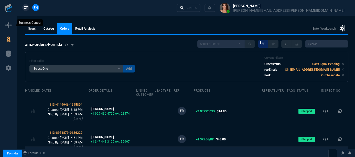
click at [7, 23] on icon at bounding box center [8, 25] width 6 height 6
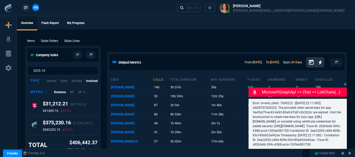
select select "12: [PERSON_NAME]"
